Goal: Transaction & Acquisition: Purchase product/service

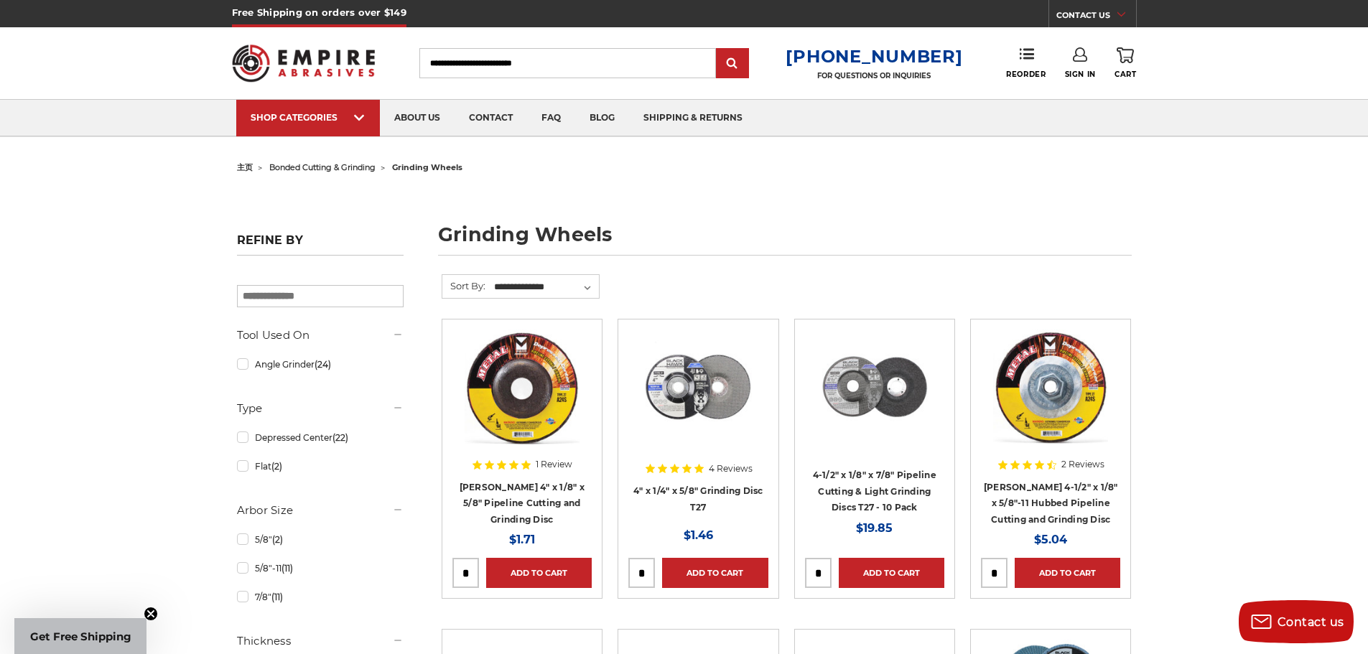
click at [549, 380] on img at bounding box center [522, 387] width 115 height 115
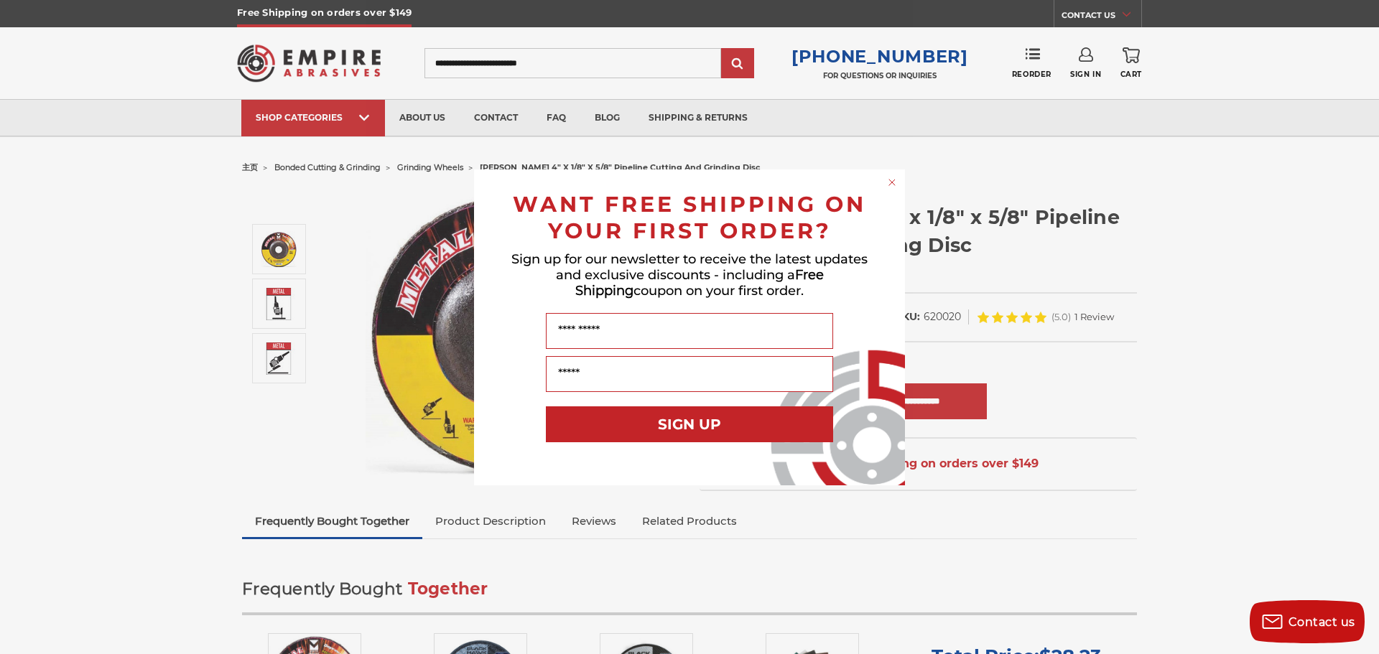
click input "******" at bounding box center [0, 0] width 0 height 0
